Goal: Task Accomplishment & Management: Manage account settings

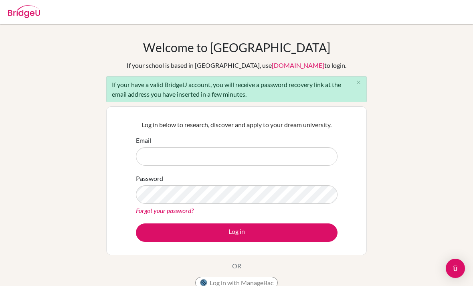
scroll to position [63, 0]
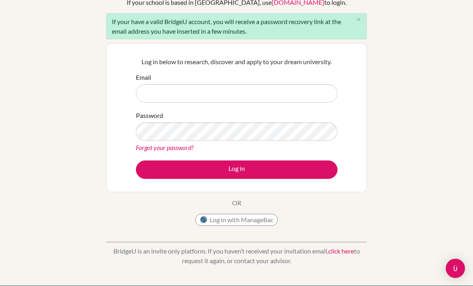
click at [300, 93] on input "Email" at bounding box center [237, 93] width 202 height 18
type input "mayacay07@gmail.com"
click at [237, 169] on button "Log in" at bounding box center [237, 169] width 202 height 18
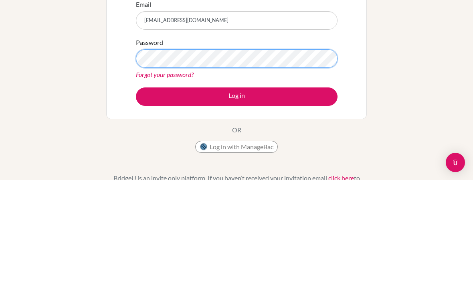
click at [237, 193] on button "Log in" at bounding box center [237, 202] width 202 height 18
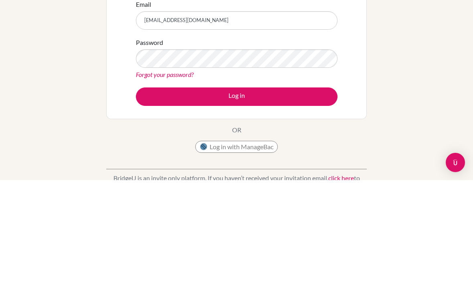
click at [294, 193] on button "Log in" at bounding box center [237, 202] width 202 height 18
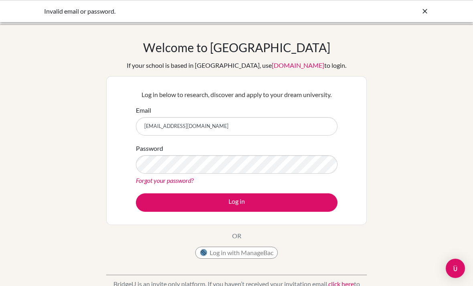
click at [423, 9] on icon at bounding box center [425, 11] width 8 height 8
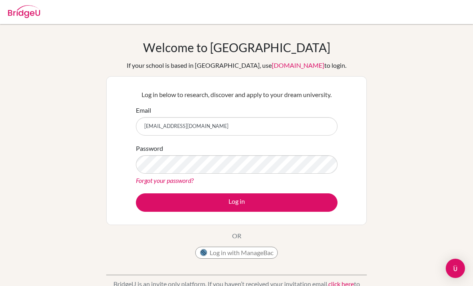
click at [183, 179] on link "Forgot your password?" at bounding box center [165, 180] width 58 height 8
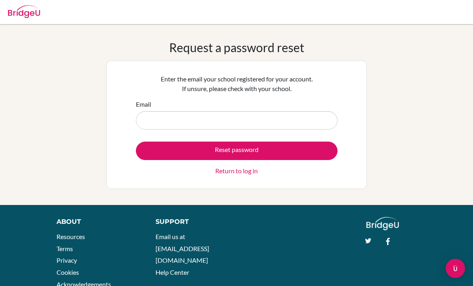
click at [275, 117] on input "Email" at bounding box center [237, 120] width 202 height 18
